Goal: Find specific page/section: Find specific page/section

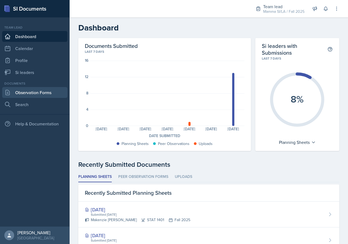
click at [34, 94] on link "Observation Forms" at bounding box center [34, 92] width 65 height 11
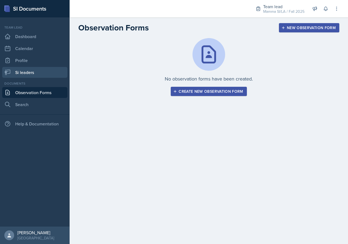
click at [25, 72] on link "Si leaders" at bounding box center [34, 72] width 65 height 11
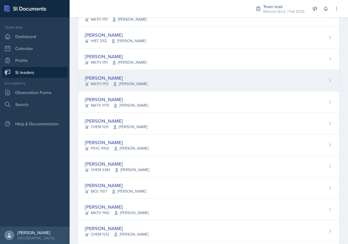
scroll to position [217, 0]
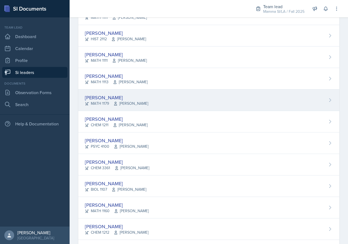
click at [134, 100] on span "[PERSON_NAME]" at bounding box center [130, 103] width 35 height 6
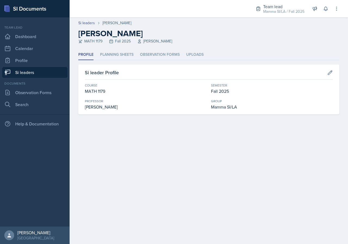
click at [37, 75] on link "Si leaders" at bounding box center [34, 72] width 65 height 11
